Goal: Information Seeking & Learning: Check status

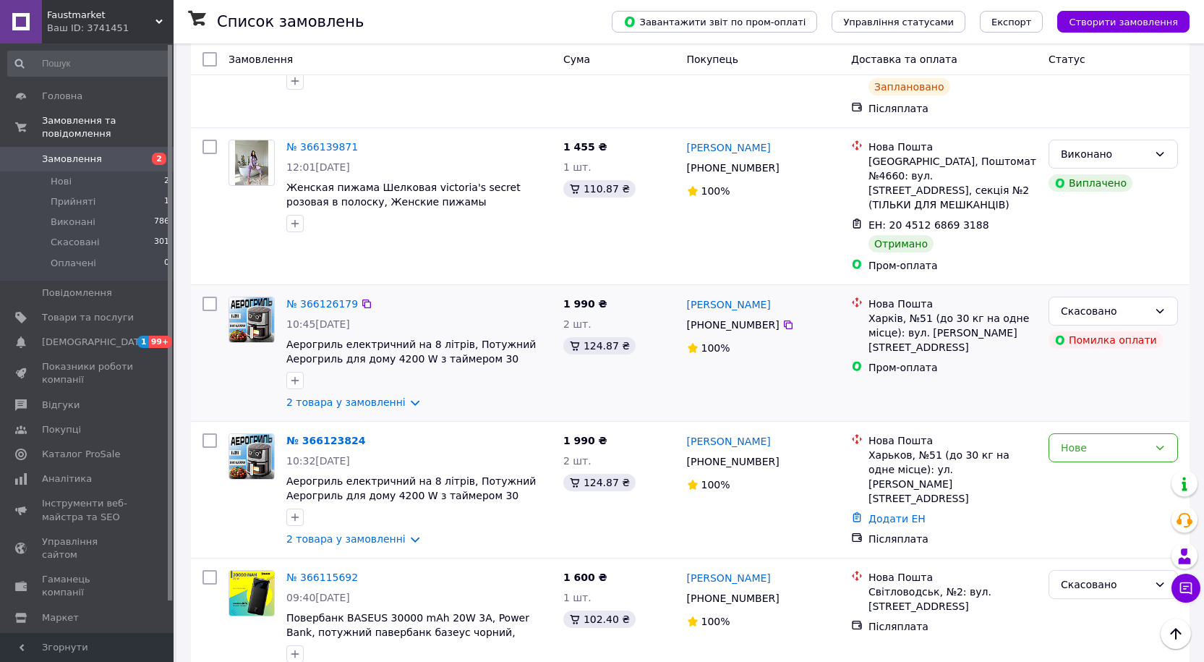
scroll to position [72, 0]
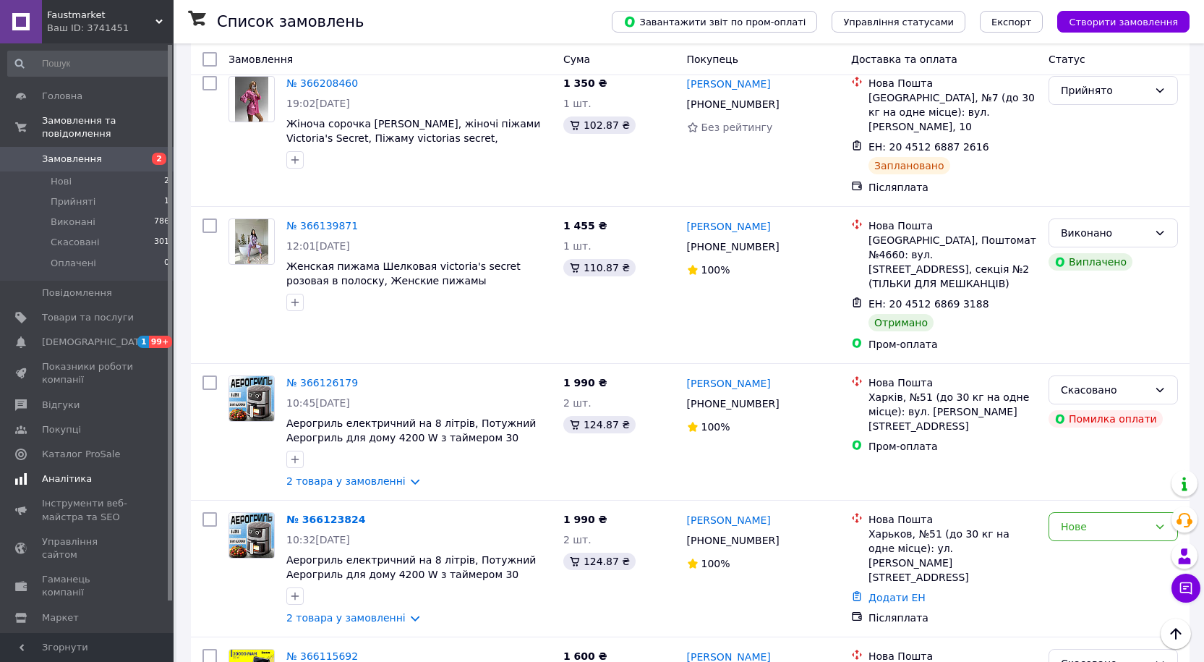
click at [69, 472] on span "Аналітика" at bounding box center [67, 478] width 50 height 13
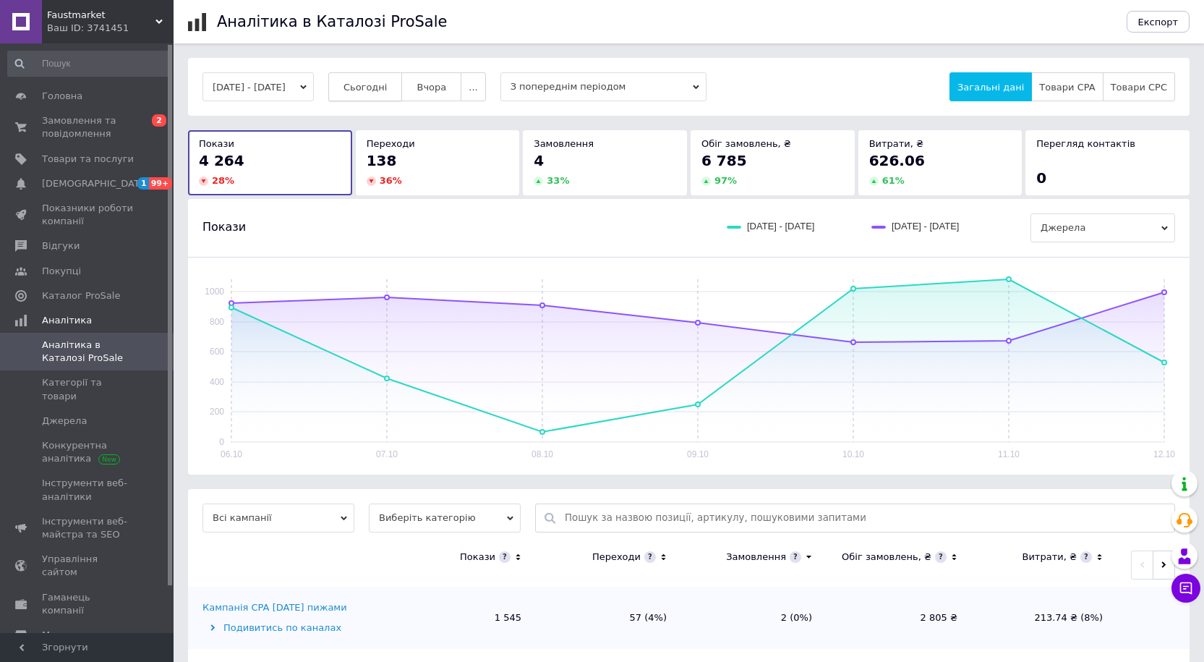
click at [372, 92] on span "Сьогодні" at bounding box center [365, 87] width 44 height 11
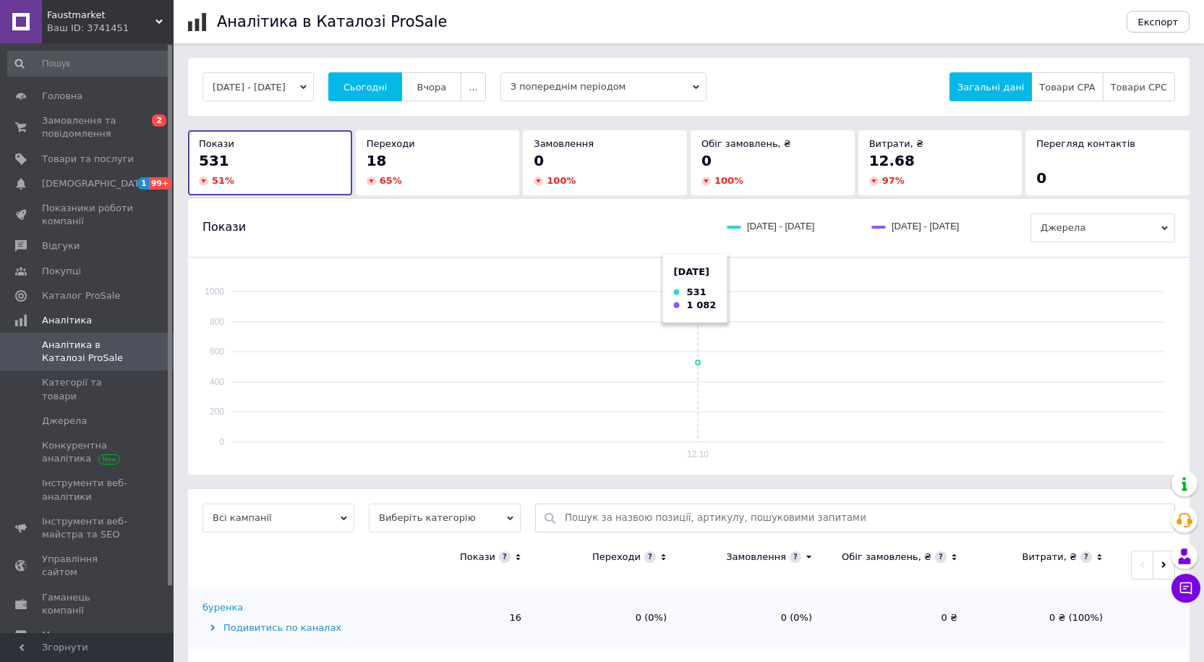
scroll to position [362, 0]
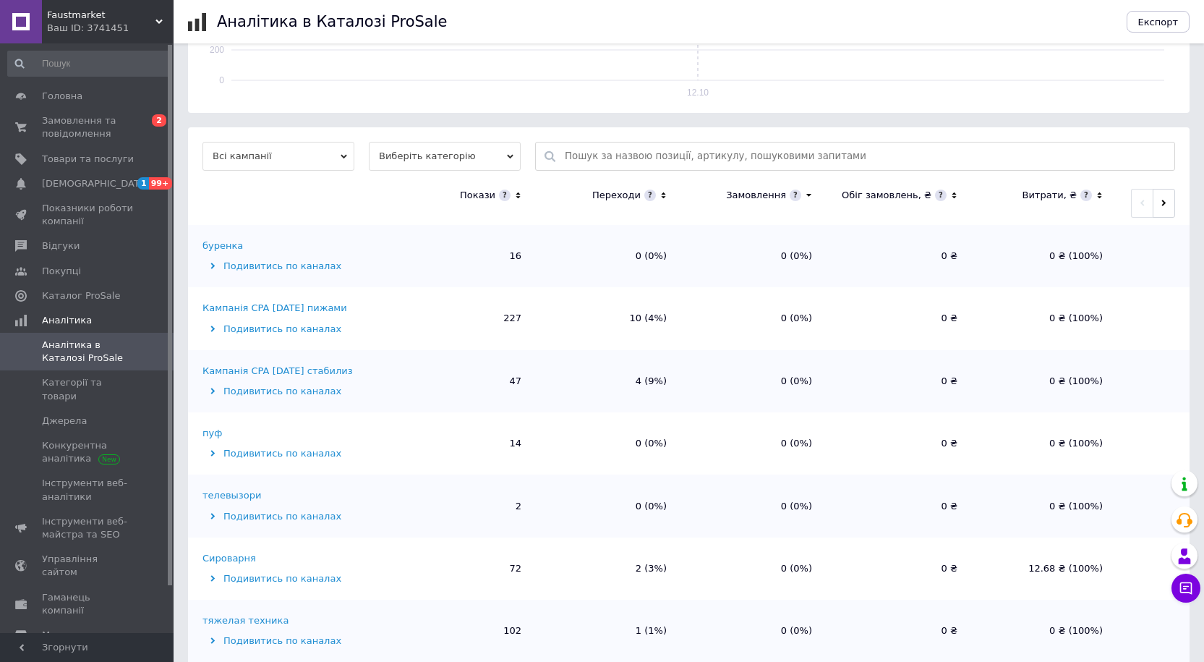
click at [323, 375] on div "Кампанія CPA [DATE] стабилиз" at bounding box center [277, 370] width 150 height 13
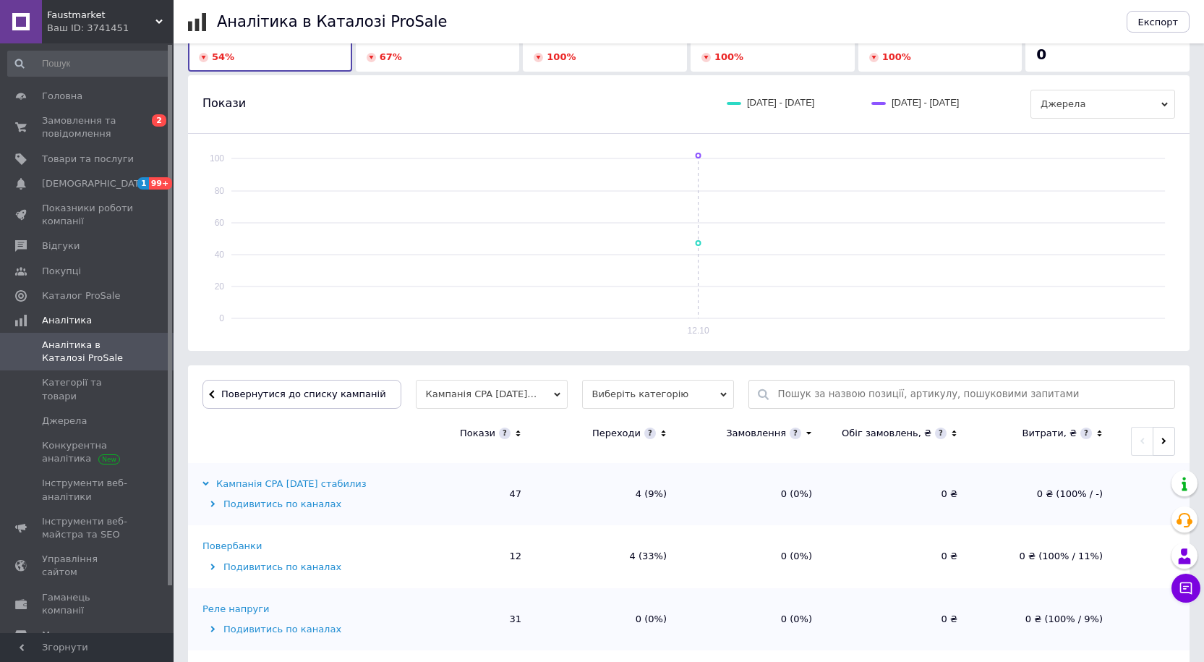
scroll to position [266, 0]
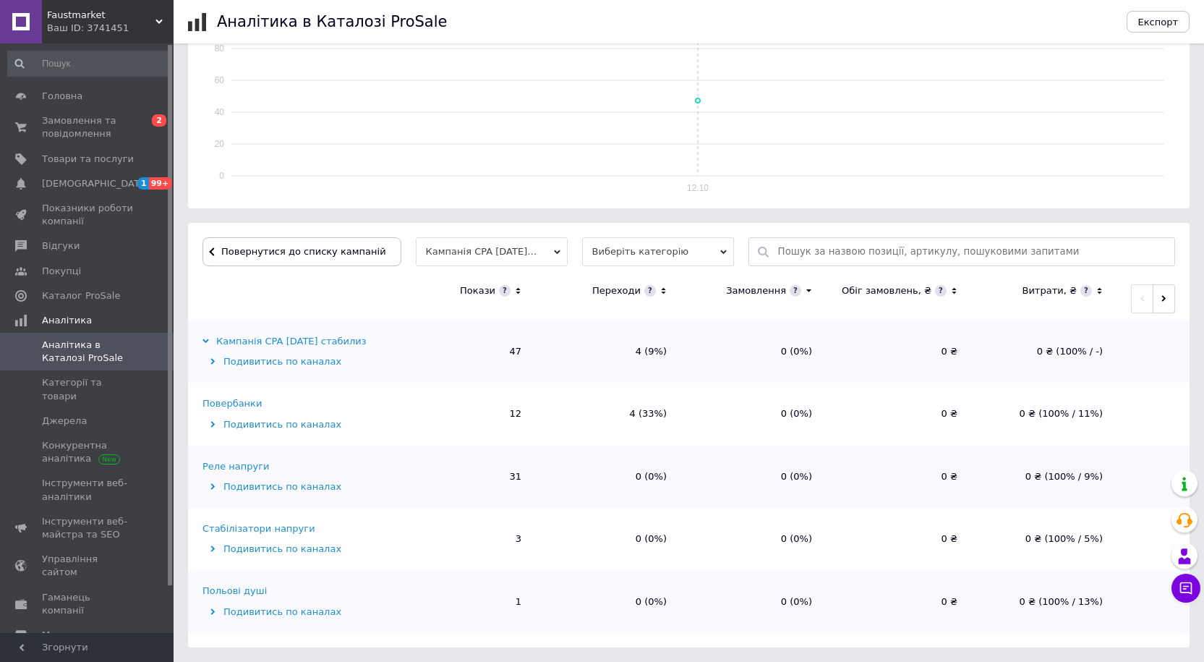
click at [222, 399] on div "Повербанки" at bounding box center [231, 403] width 59 height 13
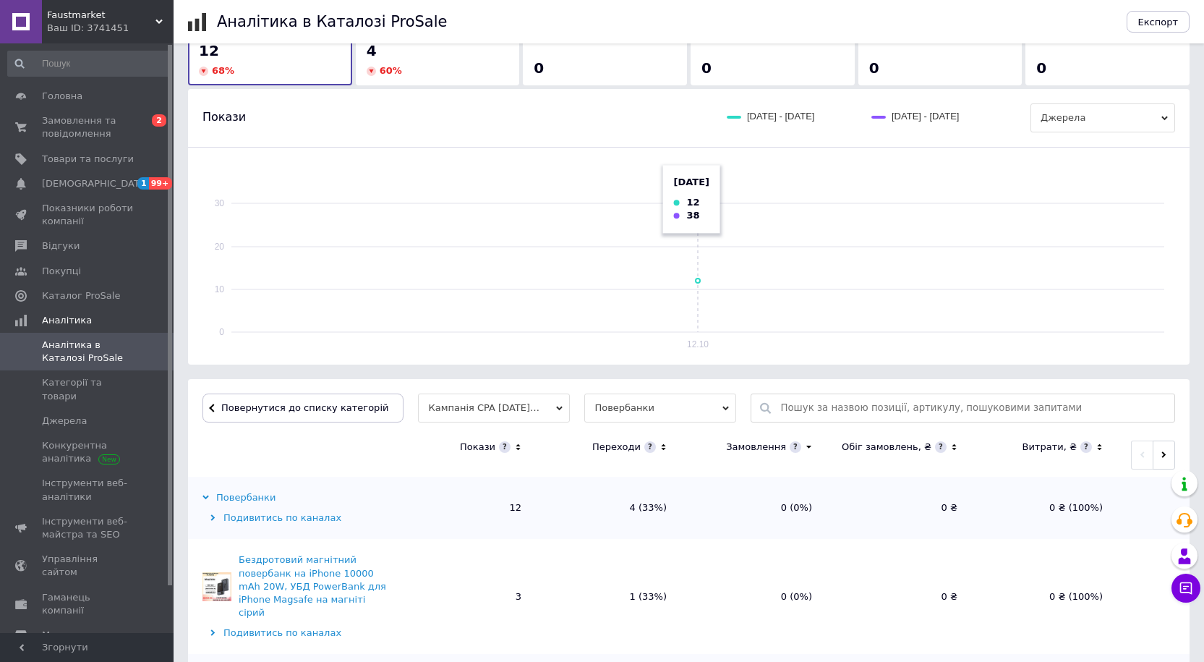
scroll to position [220, 0]
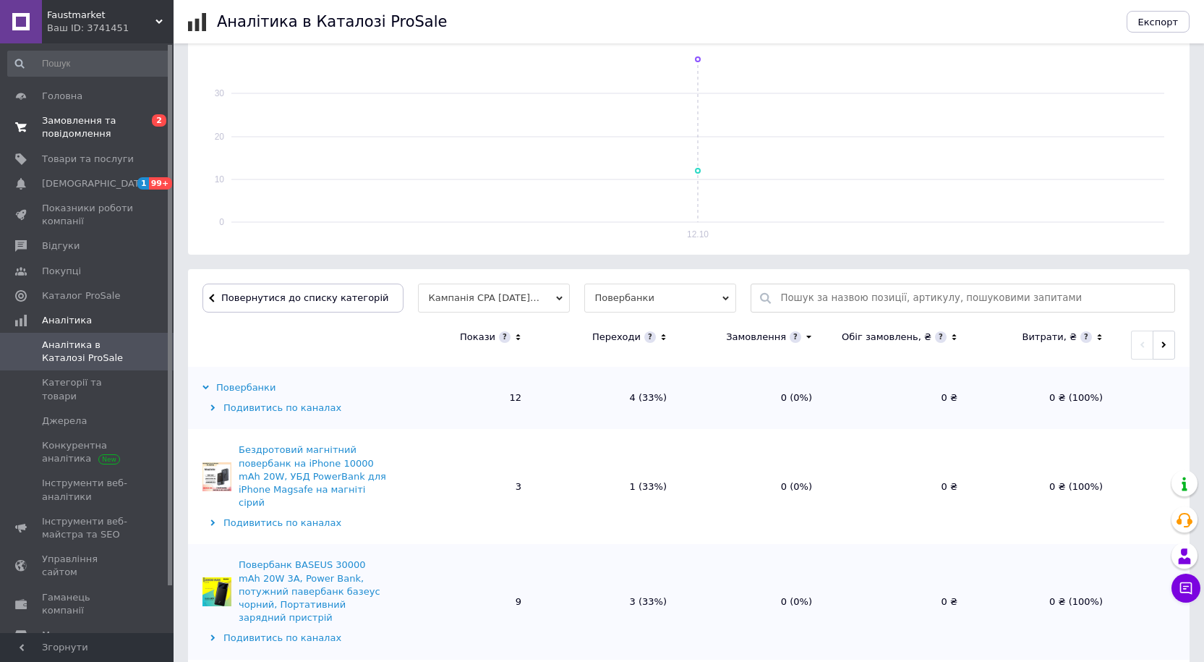
click at [59, 134] on span "Замовлення та повідомлення" at bounding box center [88, 127] width 92 height 26
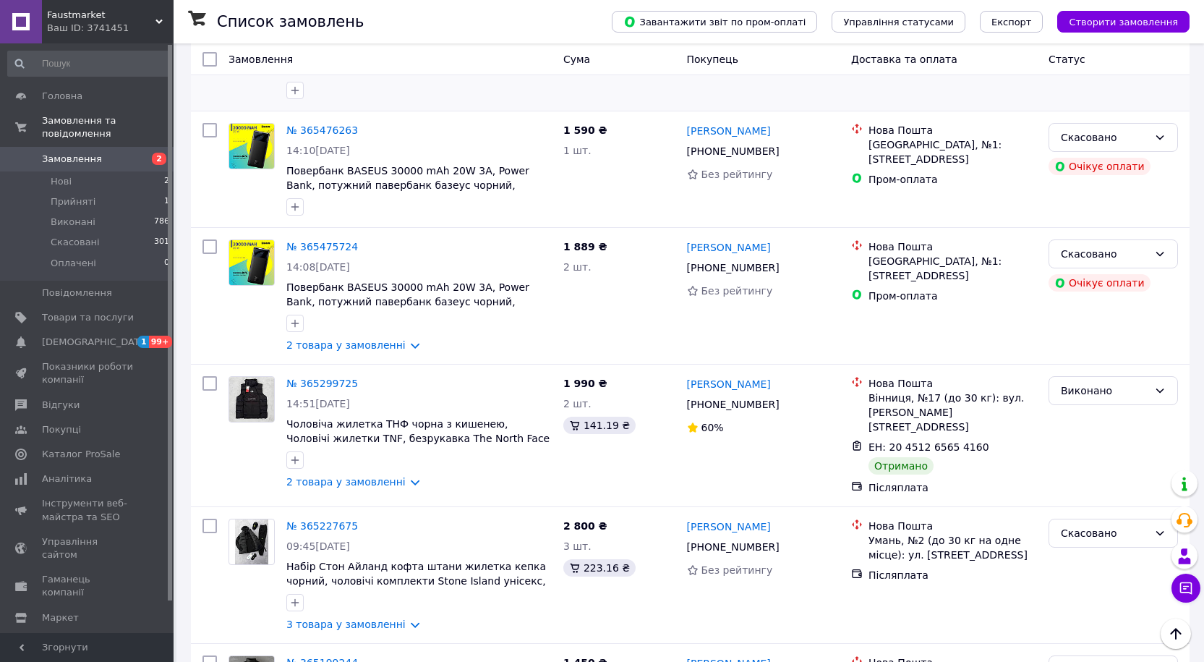
scroll to position [723, 0]
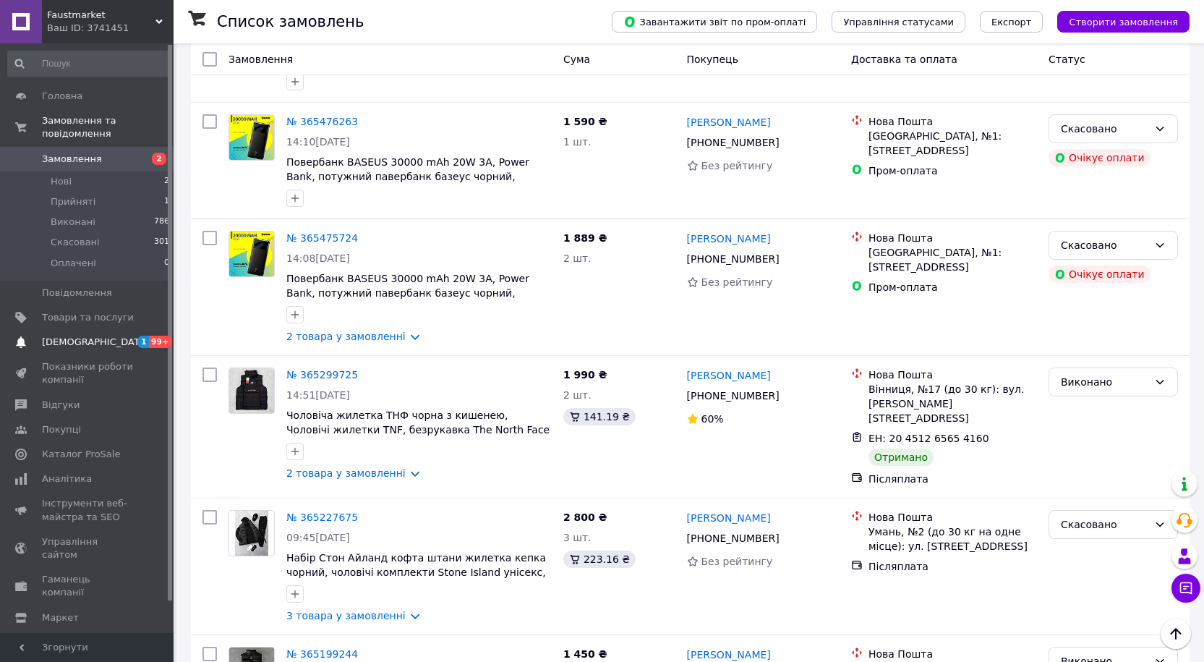
click at [87, 330] on link "[DEMOGRAPHIC_DATA] 1 99+" at bounding box center [89, 342] width 178 height 25
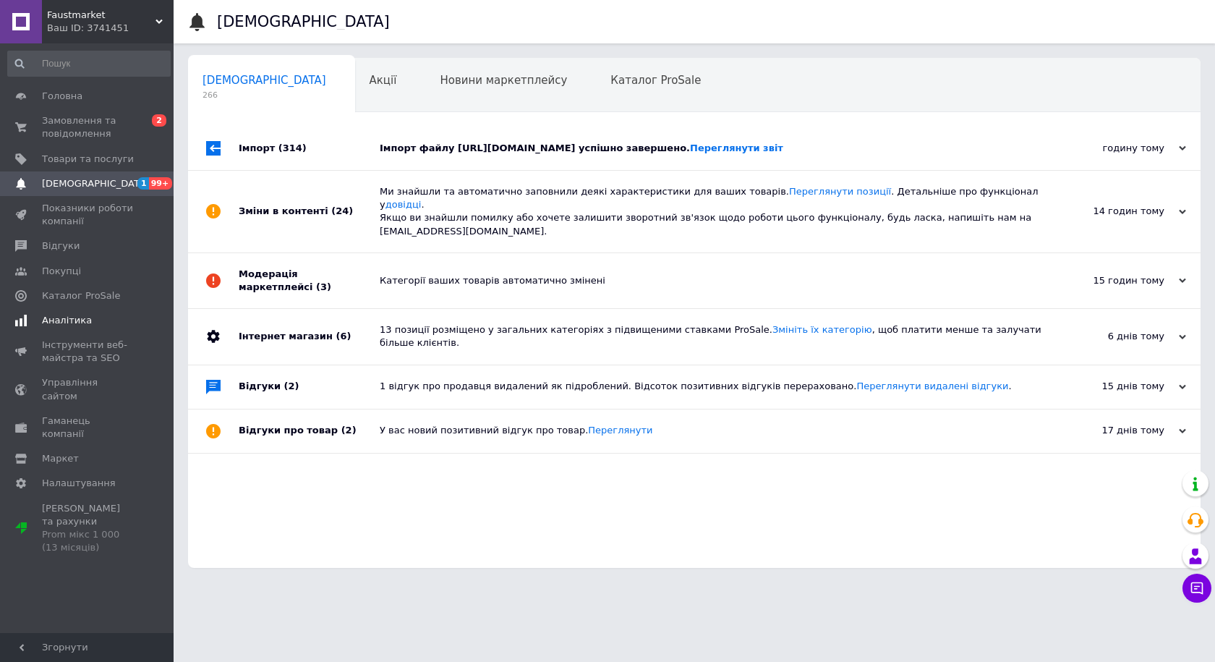
click at [61, 328] on link "Аналітика" at bounding box center [89, 320] width 178 height 25
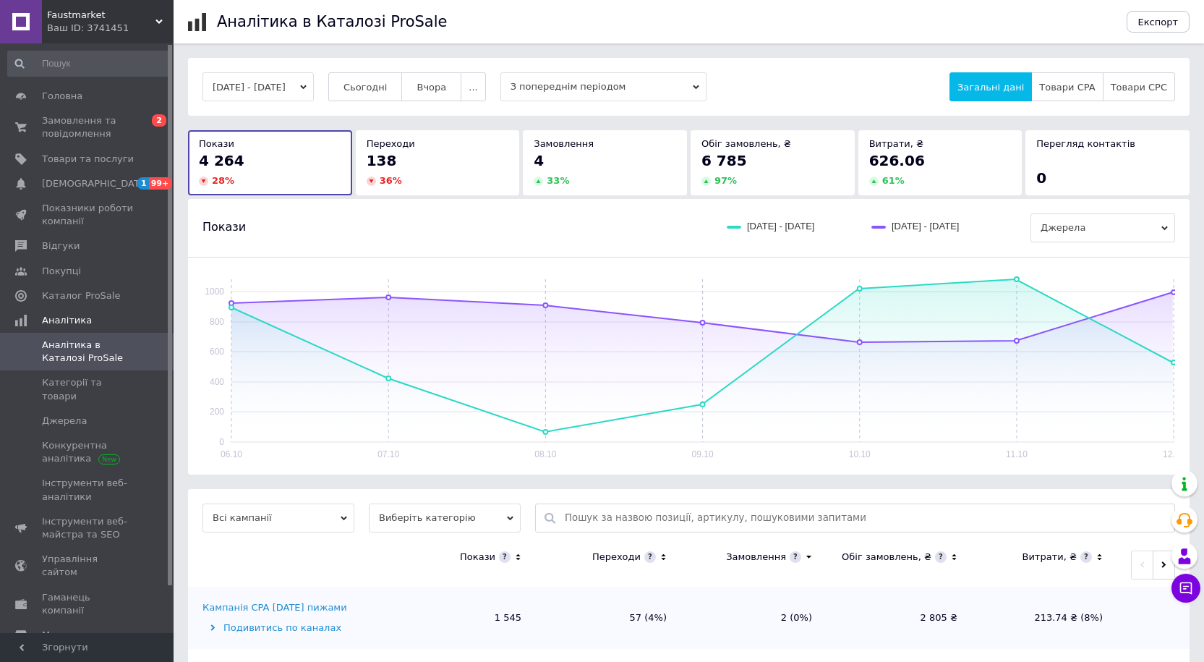
click at [394, 61] on div "[DATE] - [DATE] Сьогодні [GEOGRAPHIC_DATA] ... З попереднім періодом Загальні д…" at bounding box center [688, 87] width 1001 height 58
click at [393, 74] on button "Сьогодні" at bounding box center [365, 86] width 74 height 29
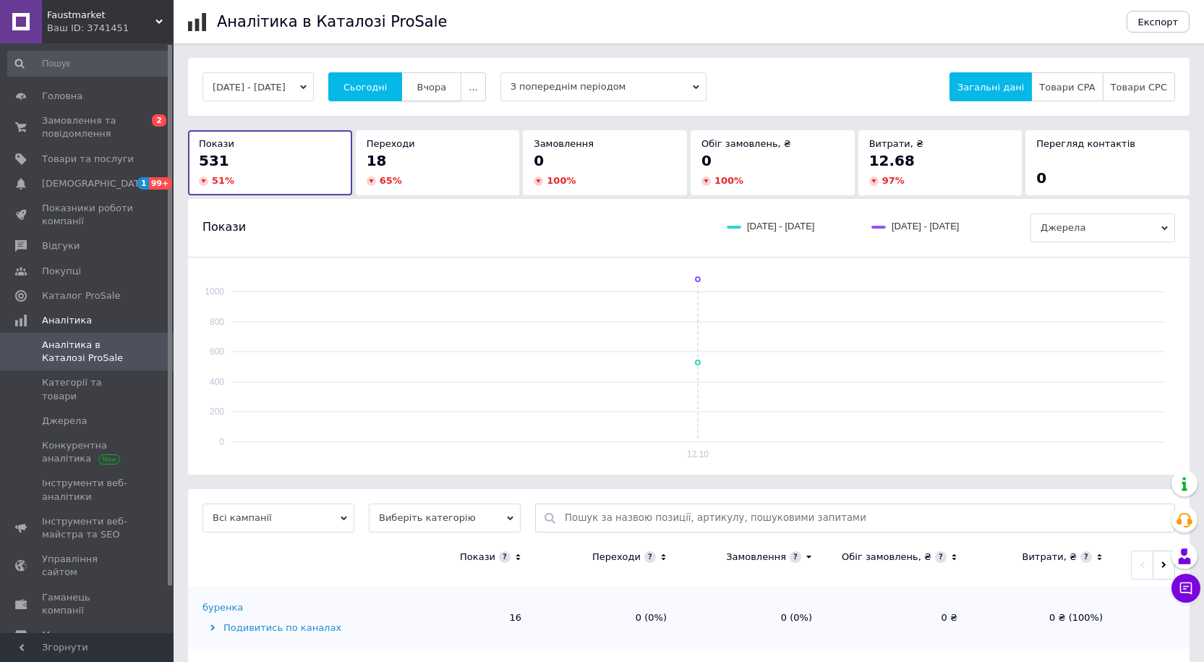
click at [434, 80] on button "Вчора" at bounding box center [431, 86] width 60 height 29
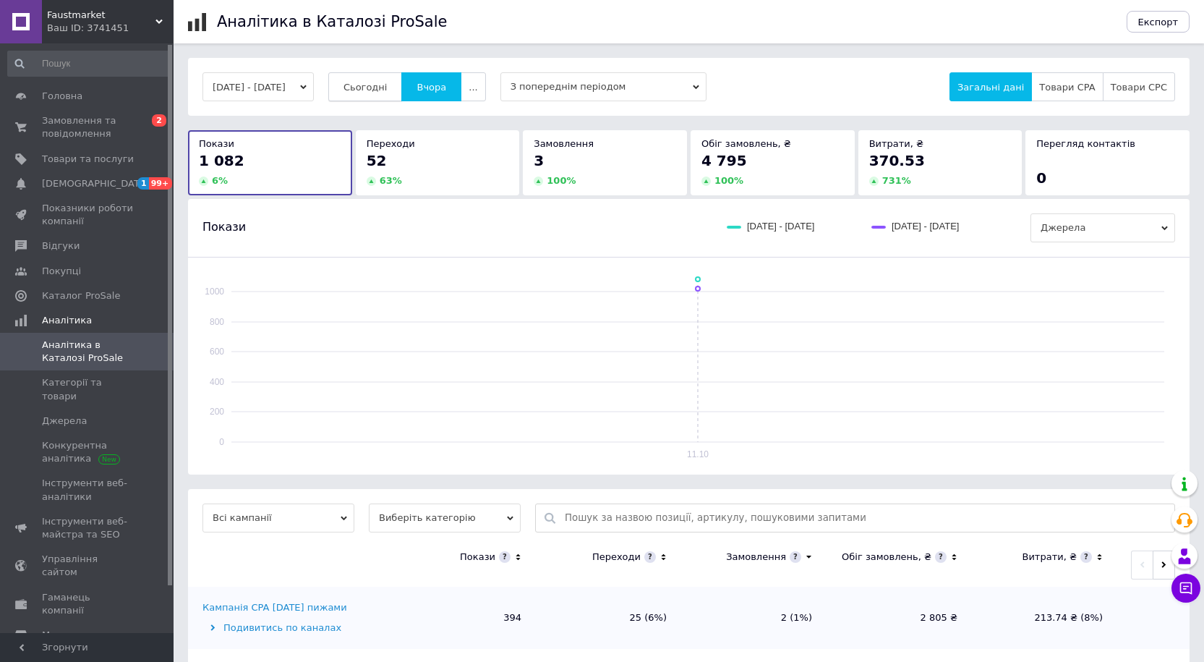
click at [388, 89] on span "Сьогодні" at bounding box center [365, 87] width 44 height 11
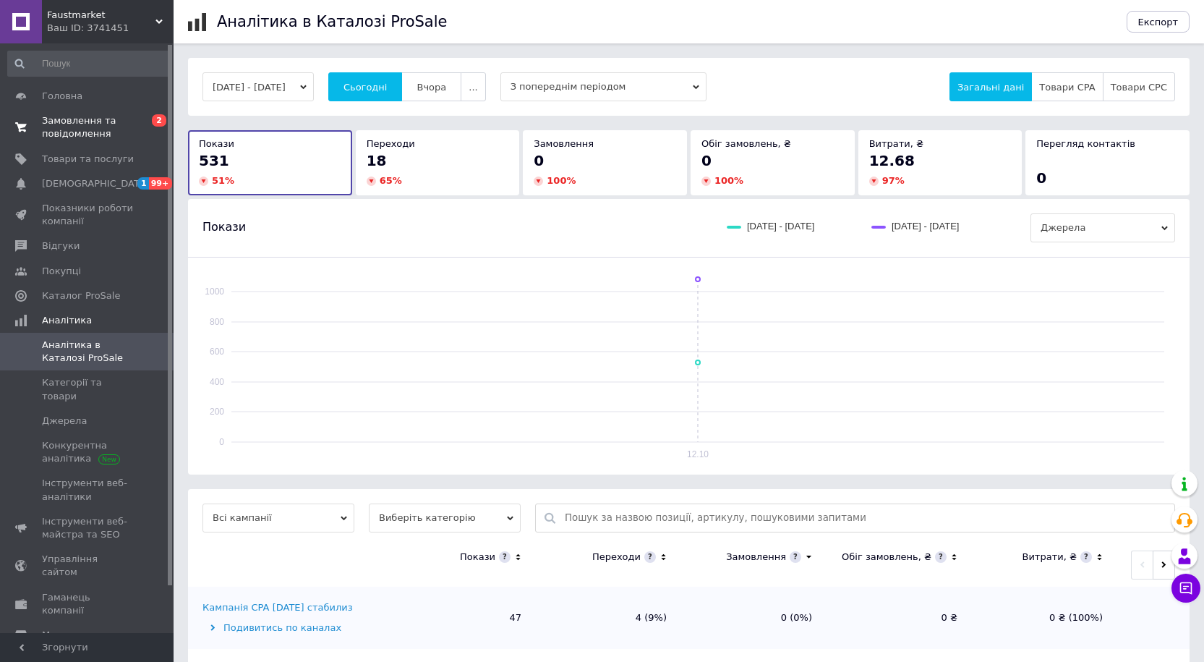
click at [94, 136] on span "Замовлення та повідомлення" at bounding box center [88, 127] width 92 height 26
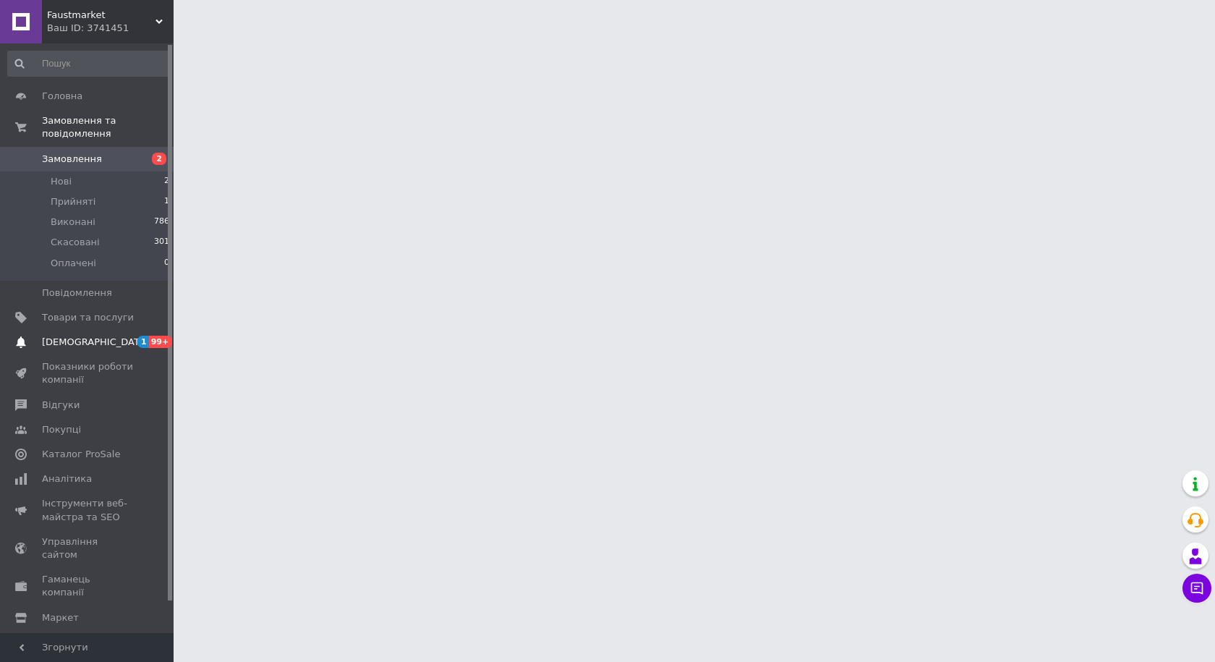
click at [111, 338] on link "[DEMOGRAPHIC_DATA] 1 99+" at bounding box center [89, 342] width 178 height 25
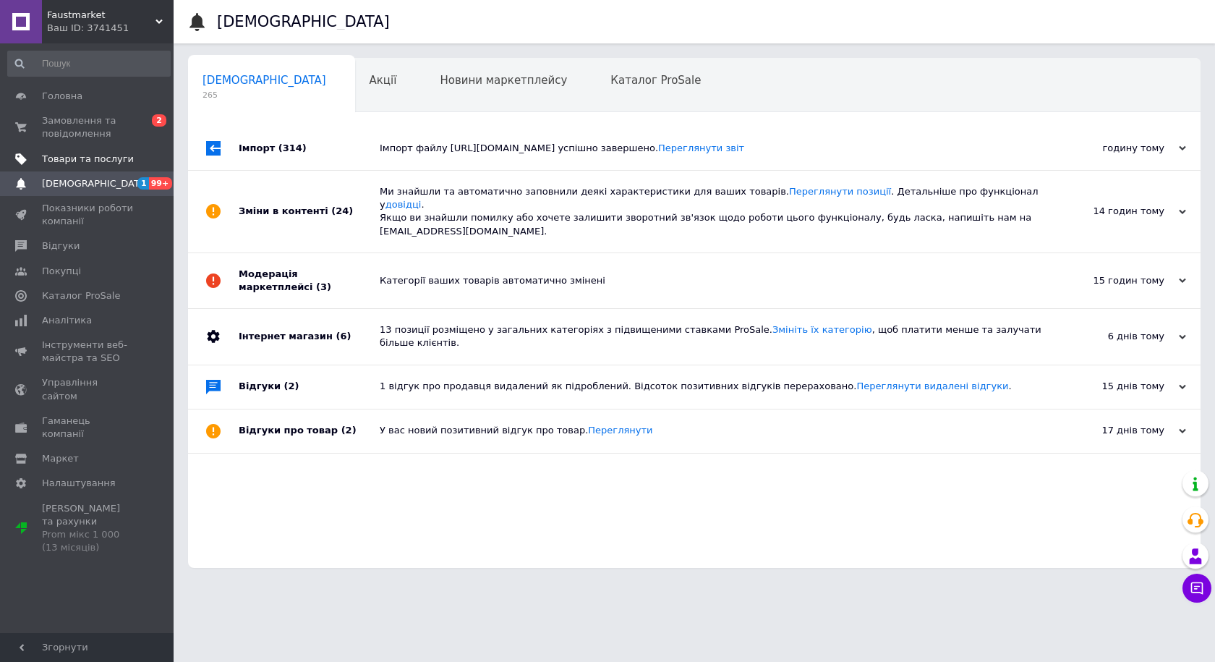
click at [64, 148] on link "Товари та послуги" at bounding box center [89, 159] width 178 height 25
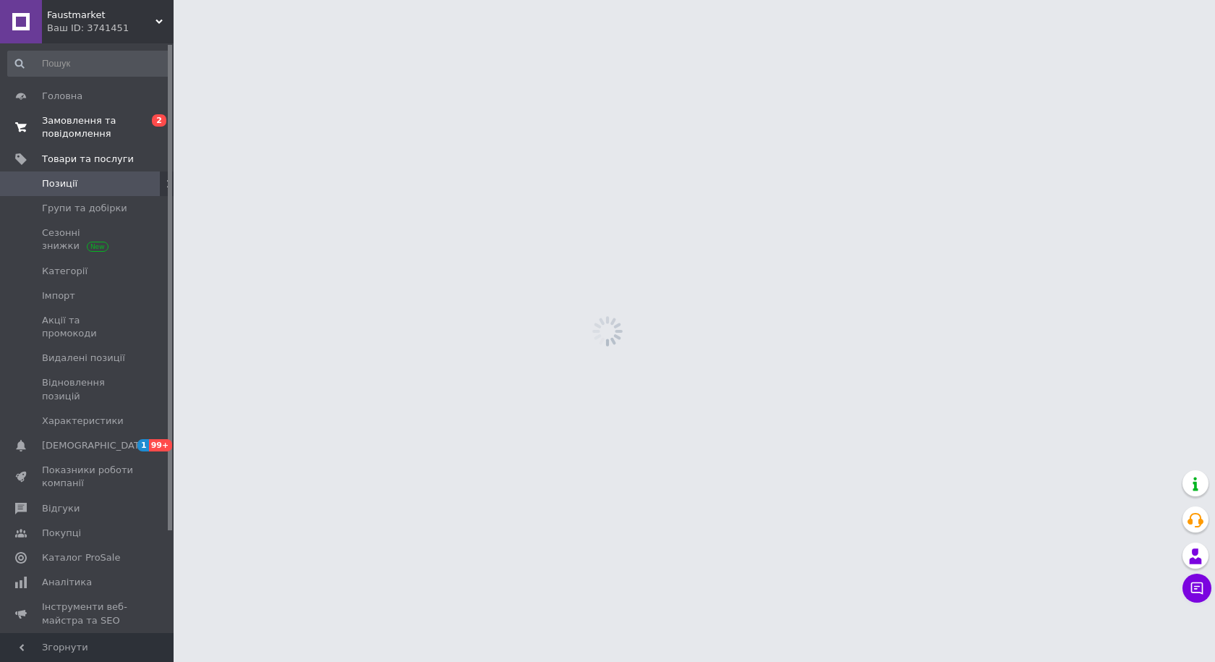
click at [72, 133] on span "Замовлення та повідомлення" at bounding box center [88, 127] width 92 height 26
